Goal: Task Accomplishment & Management: Complete application form

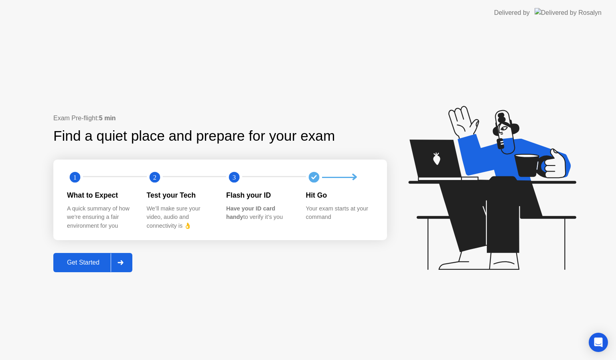
click at [75, 264] on div "Get Started" at bounding box center [83, 262] width 55 height 7
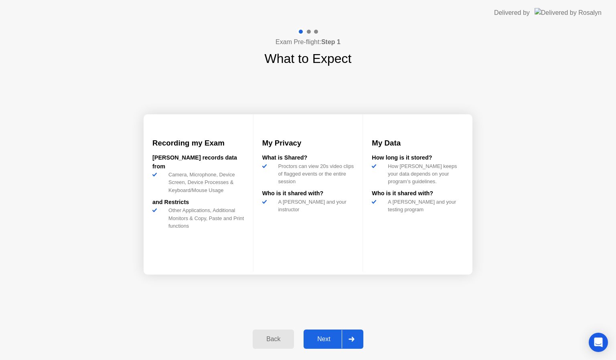
click at [318, 342] on div "Next" at bounding box center [324, 339] width 36 height 7
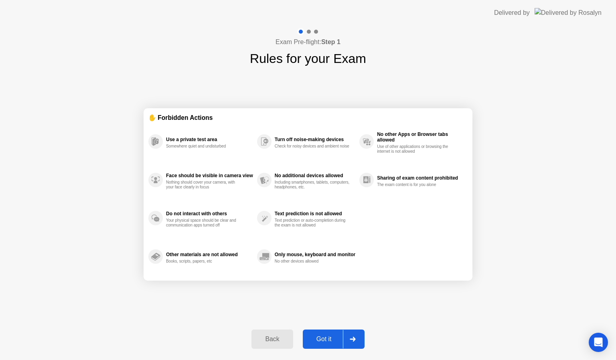
click at [318, 342] on div "Got it" at bounding box center [324, 339] width 38 height 7
select select "**********"
select select "*******"
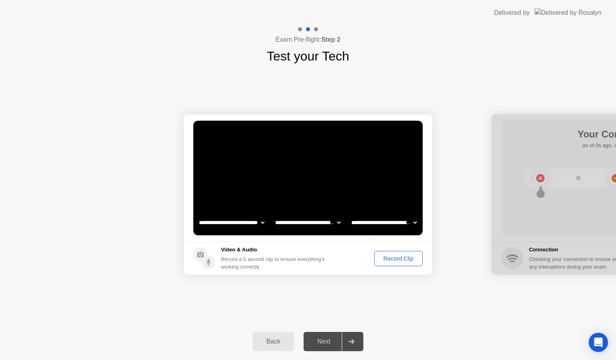
click at [399, 260] on div "Record Clip" at bounding box center [398, 258] width 43 height 6
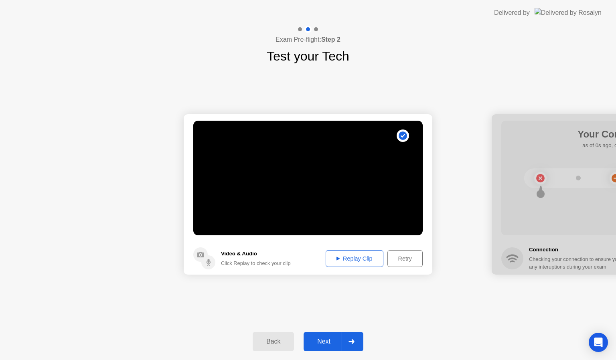
click at [323, 339] on div "Next" at bounding box center [324, 341] width 36 height 7
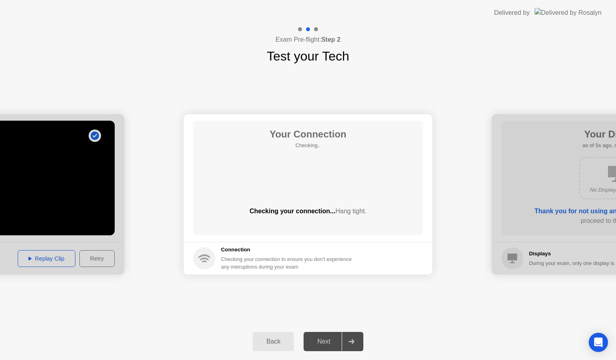
click at [329, 340] on div "Next" at bounding box center [324, 341] width 36 height 7
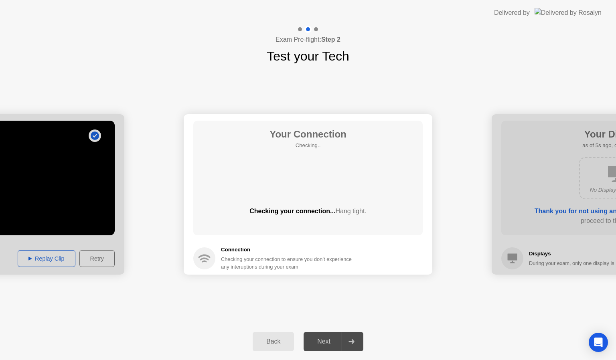
click at [329, 340] on div "Next" at bounding box center [324, 341] width 36 height 7
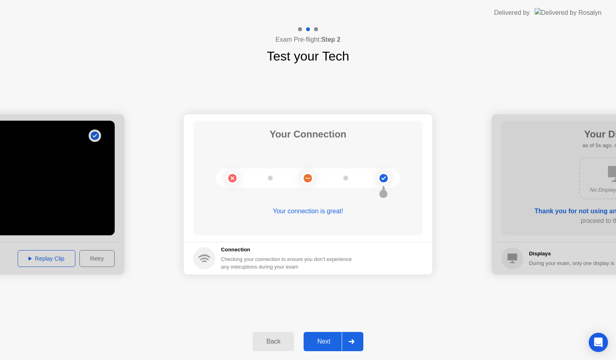
click at [330, 336] on button "Next" at bounding box center [334, 341] width 60 height 19
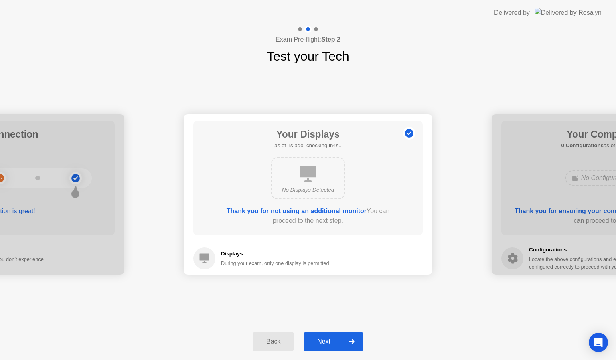
click at [330, 342] on div "Next" at bounding box center [324, 341] width 36 height 7
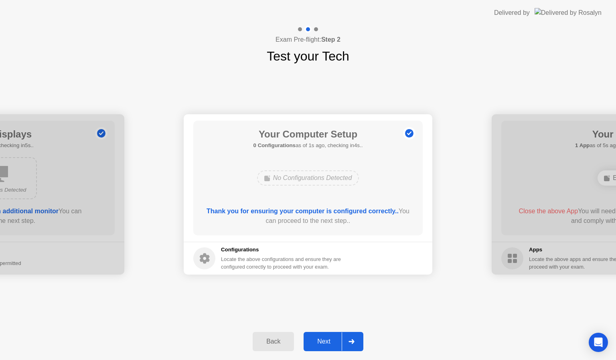
click at [330, 342] on div "Next" at bounding box center [324, 341] width 36 height 7
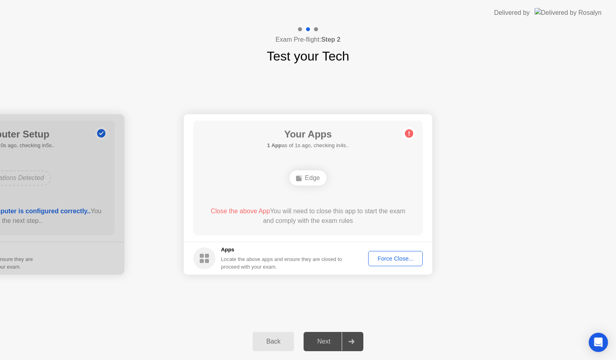
click at [330, 342] on div "Next" at bounding box center [324, 341] width 36 height 7
click at [397, 260] on div "Force Close..." at bounding box center [395, 258] width 49 height 6
click at [397, 360] on div at bounding box center [308, 360] width 616 height 0
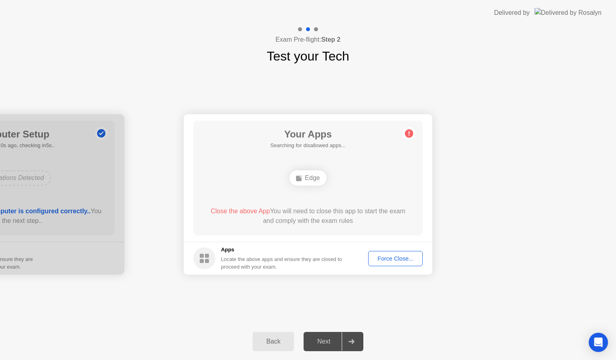
click at [390, 257] on div "Force Close..." at bounding box center [395, 258] width 49 height 6
click at [417, 263] on button "Force Close..." at bounding box center [395, 258] width 55 height 15
click at [387, 258] on div "Force Close..." at bounding box center [395, 258] width 49 height 6
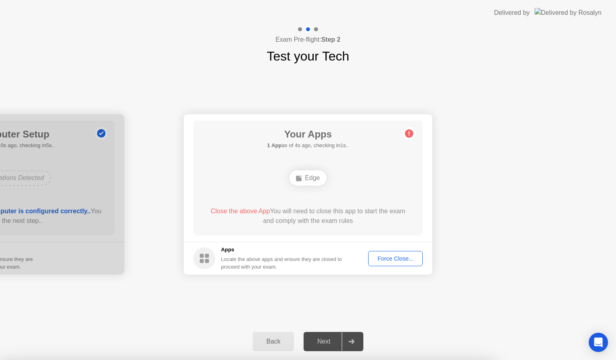
click at [405, 261] on div "Force Close..." at bounding box center [395, 258] width 49 height 6
click at [385, 257] on div "Force Close..." at bounding box center [395, 258] width 49 height 6
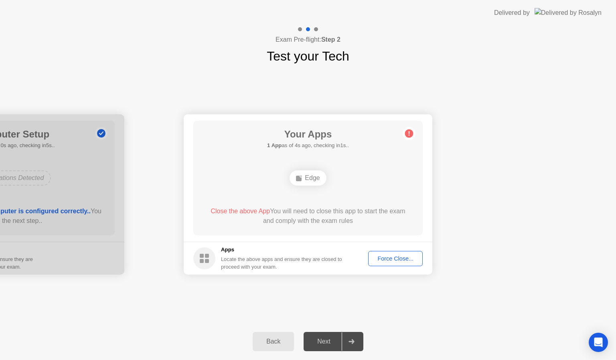
click at [391, 257] on div "Force Close..." at bounding box center [395, 258] width 49 height 6
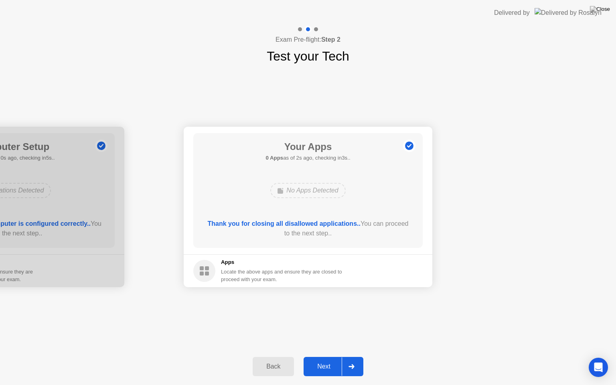
click at [322, 360] on div "Next" at bounding box center [324, 366] width 36 height 7
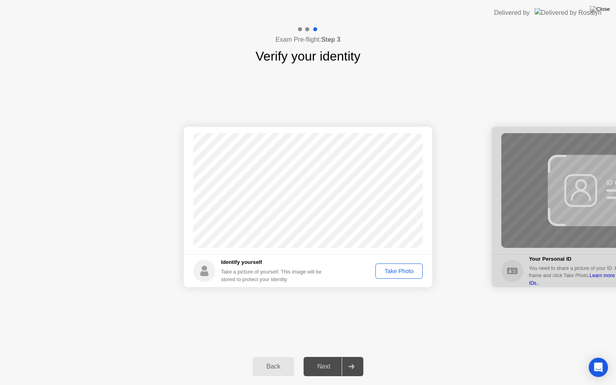
click at [393, 275] on button "Take Photo" at bounding box center [398, 270] width 47 height 15
click at [322, 360] on div "Next" at bounding box center [324, 366] width 36 height 7
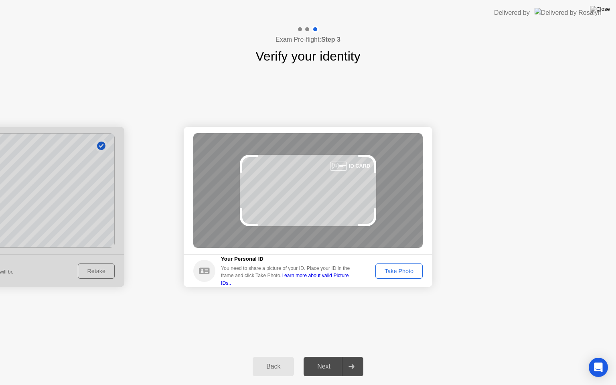
click at [322, 360] on div "Next" at bounding box center [324, 366] width 36 height 7
click at [412, 265] on button "Take Photo" at bounding box center [398, 270] width 47 height 15
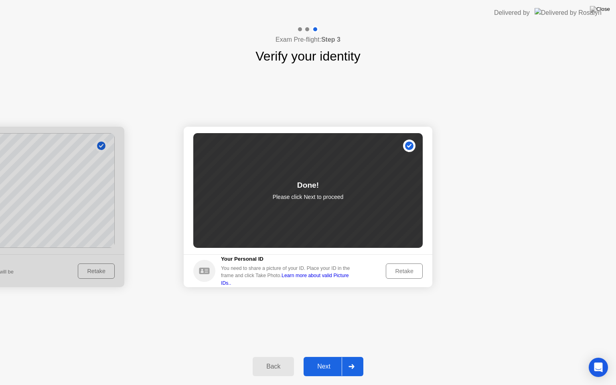
click at [315, 360] on div "Next" at bounding box center [324, 366] width 36 height 7
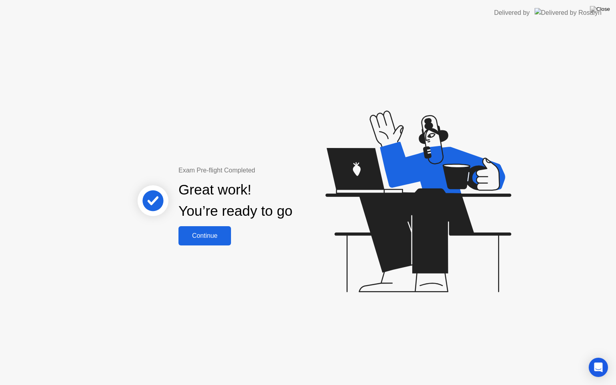
click at [199, 234] on div "Continue" at bounding box center [205, 235] width 48 height 7
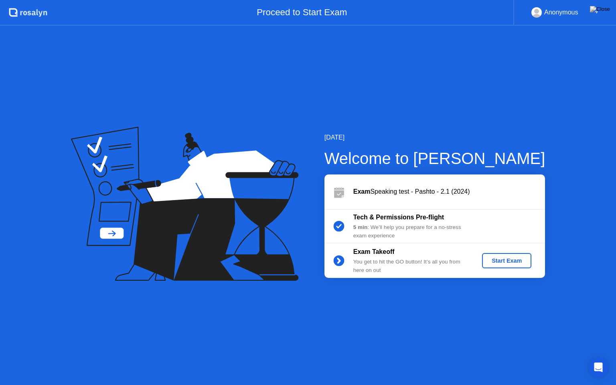
click at [490, 259] on div "Start Exam" at bounding box center [506, 260] width 43 height 6
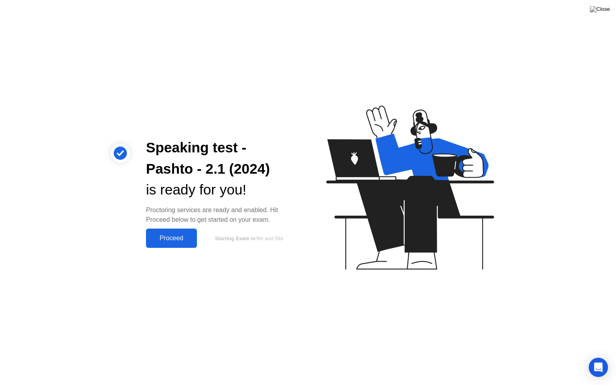
click at [191, 236] on div "Proceed" at bounding box center [171, 238] width 46 height 7
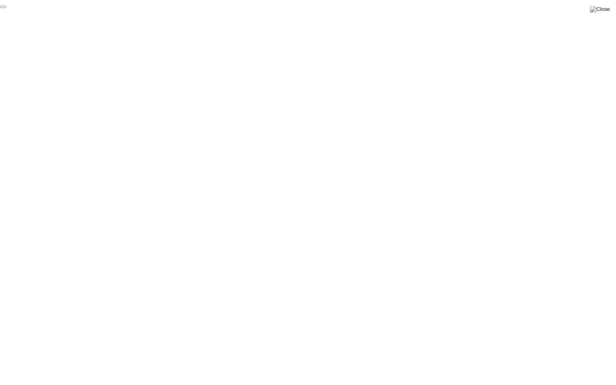
click div "End Proctoring Session"
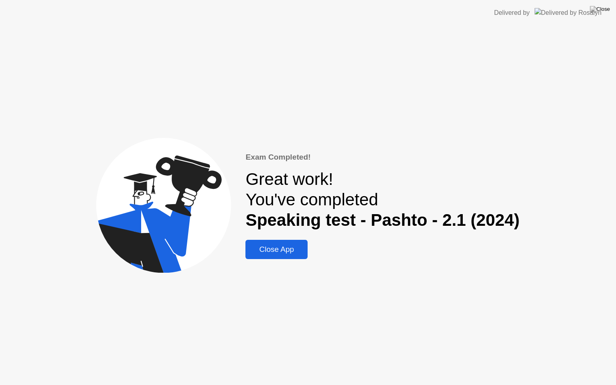
click at [270, 247] on div "Close App" at bounding box center [276, 249] width 57 height 9
